Goal: Communication & Community: Answer question/provide support

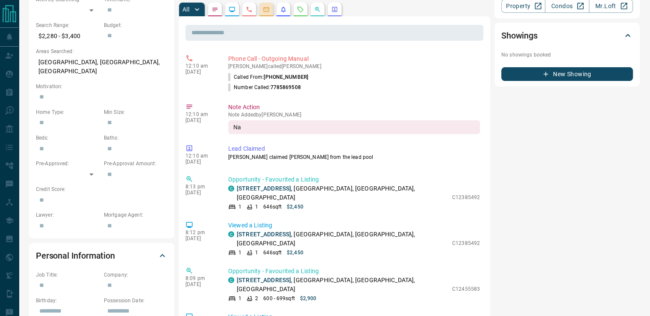
click at [262, 6] on button "button" at bounding box center [267, 10] width 14 height 14
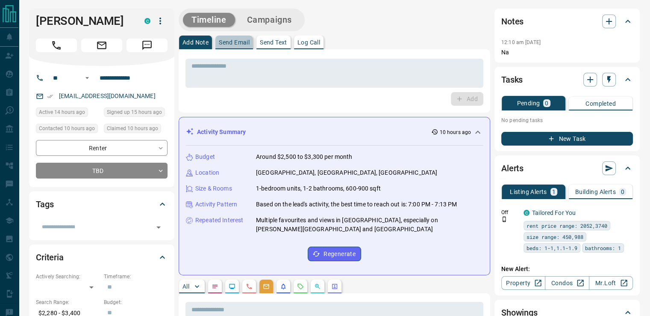
click at [248, 41] on p "Send Email" at bounding box center [234, 42] width 31 height 6
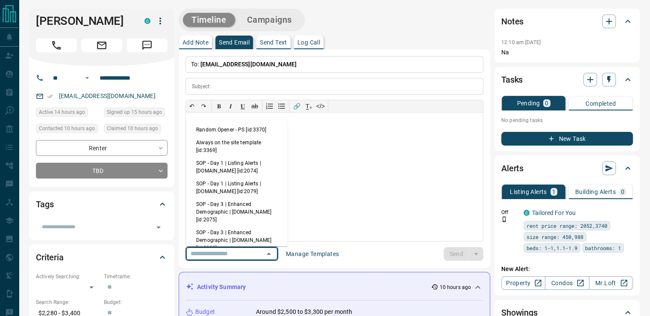
click at [252, 253] on input "text" at bounding box center [219, 253] width 65 height 11
click at [255, 127] on li "Random Opener - PS [id:3370]" at bounding box center [237, 129] width 102 height 13
type input "**********"
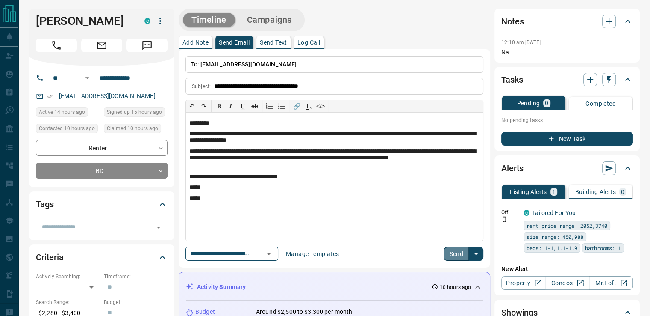
click at [449, 252] on button "Send" at bounding box center [456, 254] width 25 height 14
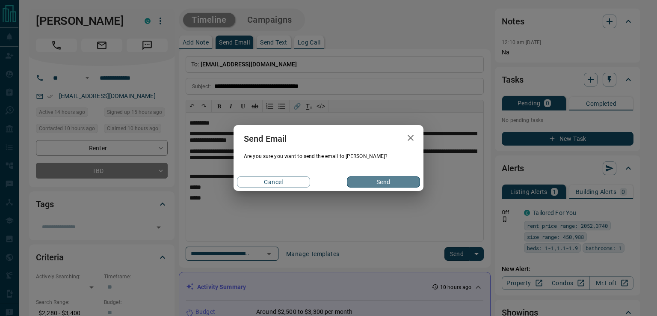
click at [356, 179] on button "Send" at bounding box center [383, 181] width 73 height 11
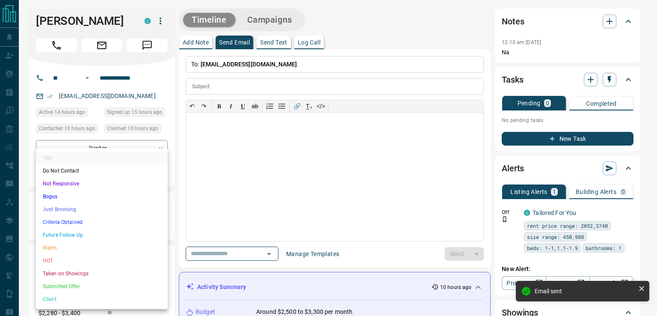
click at [70, 212] on li "Just Browsing" at bounding box center [102, 209] width 132 height 13
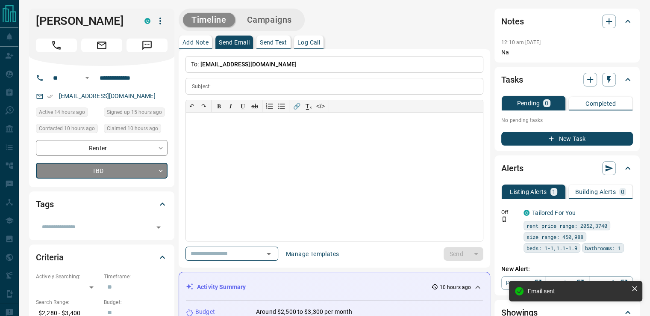
type input "*"
